Goal: Information Seeking & Learning: Learn about a topic

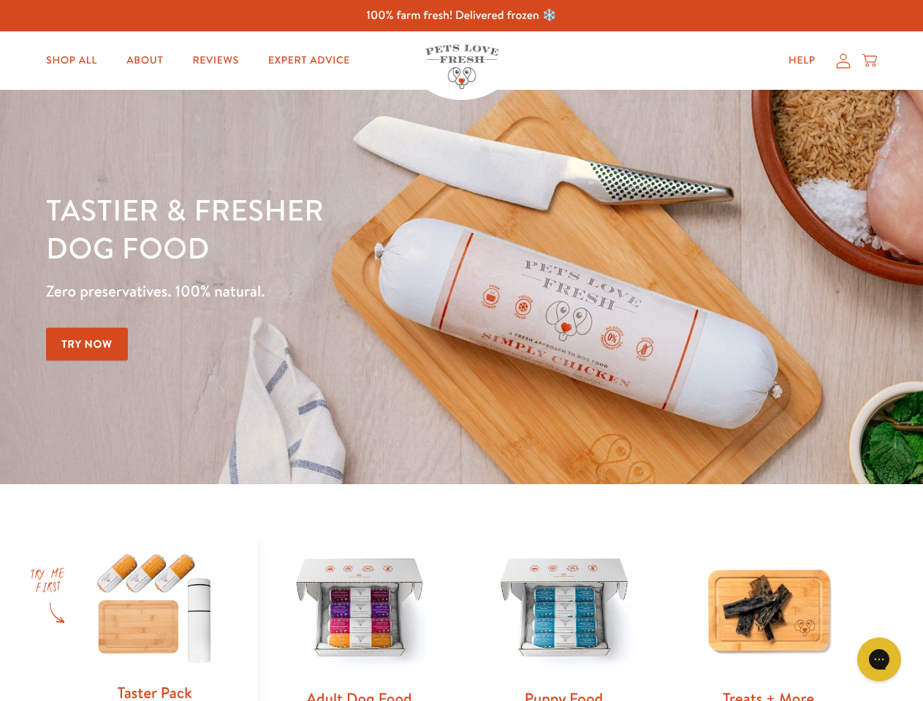
click at [461, 351] on div "Tastier & fresher dog food Zero preservatives. 100% natural. Try Now" at bounding box center [323, 287] width 554 height 193
click at [879, 660] on icon "Gorgias live chat" at bounding box center [879, 659] width 14 height 14
